Goal: Task Accomplishment & Management: Manage account settings

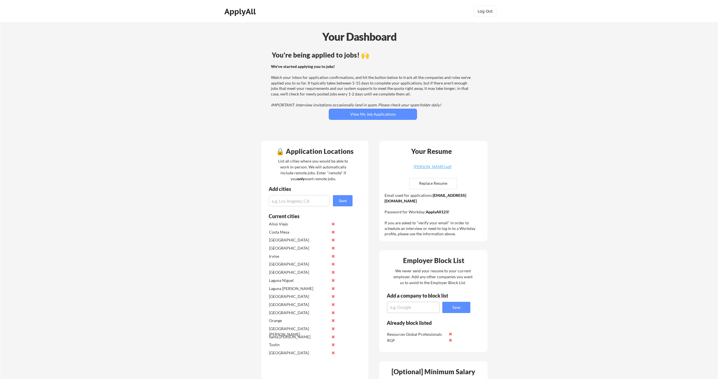
click at [352, 116] on button "View My Job Applications" at bounding box center [373, 114] width 88 height 11
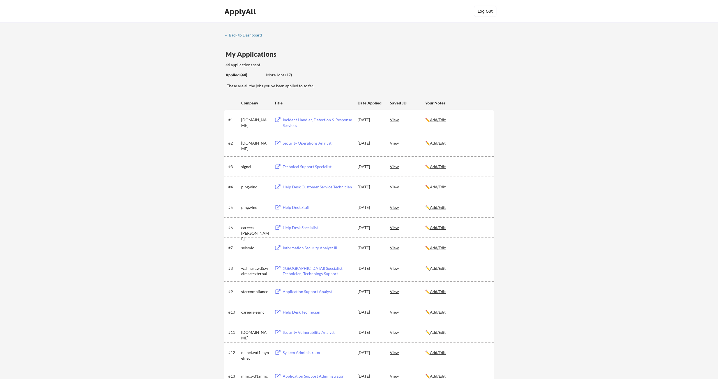
click at [352, 117] on div "#1 [DOMAIN_NAME] Incident Handler, Detection & Response Services [DATE] View ✏️…" at bounding box center [358, 120] width 261 height 13
click at [279, 75] on div "More Jobs (17)" at bounding box center [286, 75] width 41 height 6
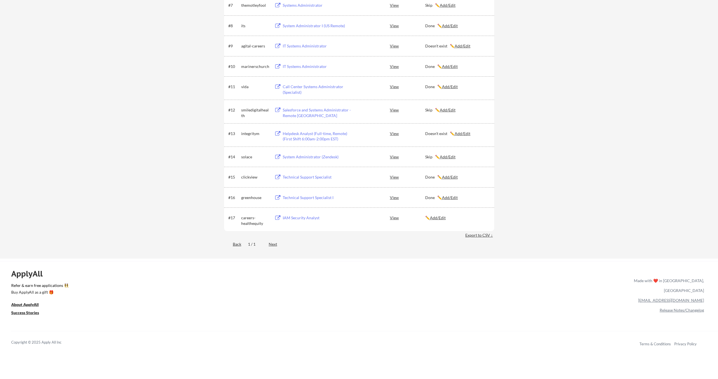
scroll to position [336, 0]
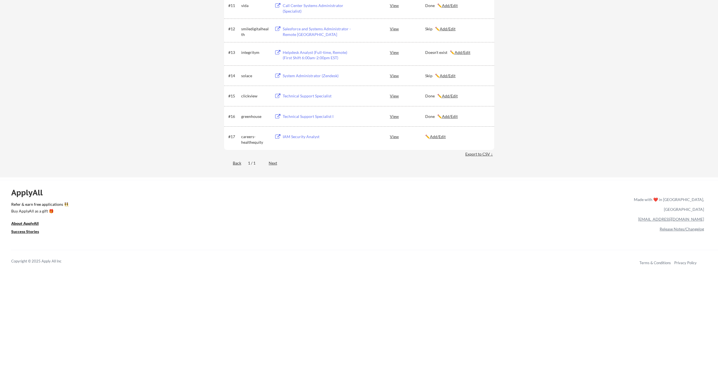
click at [300, 137] on div "IAM Security Analyst" at bounding box center [318, 137] width 70 height 6
click at [430, 116] on div "Done ✏️ Add/Edit" at bounding box center [457, 117] width 64 height 6
click at [430, 116] on div at bounding box center [359, 189] width 718 height 379
click at [430, 116] on div "Done ✏️ Add/Edit" at bounding box center [457, 117] width 64 height 6
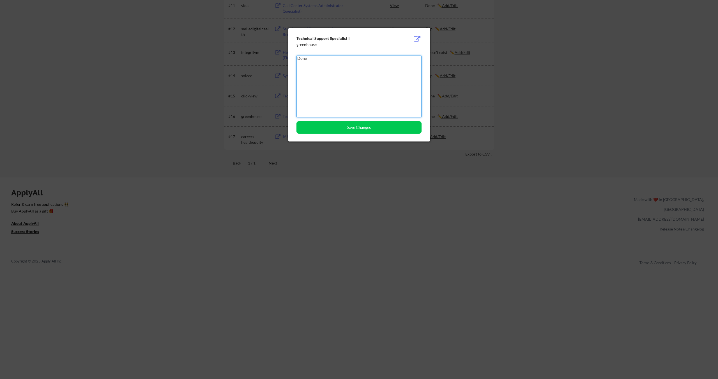
click at [325, 66] on textarea "Done" at bounding box center [359, 87] width 125 height 62
click at [324, 66] on textarea "Done" at bounding box center [359, 87] width 125 height 62
click at [357, 123] on button "Save Changes" at bounding box center [359, 127] width 125 height 12
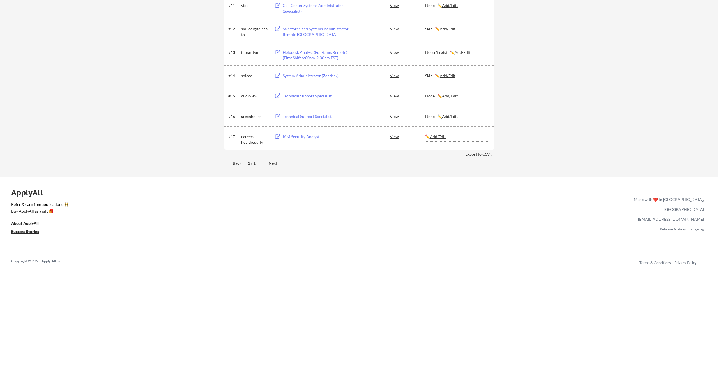
click at [432, 138] on div "✏️ Add/Edit" at bounding box center [457, 137] width 64 height 6
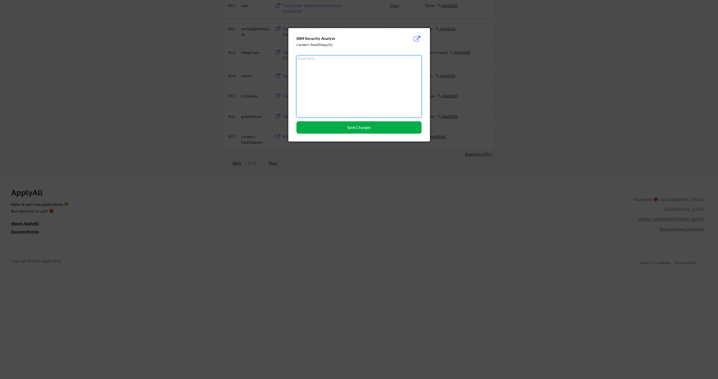
paste textarea "Done"
type textarea "Done"
click at [345, 130] on button "Save Changes" at bounding box center [359, 127] width 125 height 12
